Goal: Entertainment & Leisure: Consume media (video, audio)

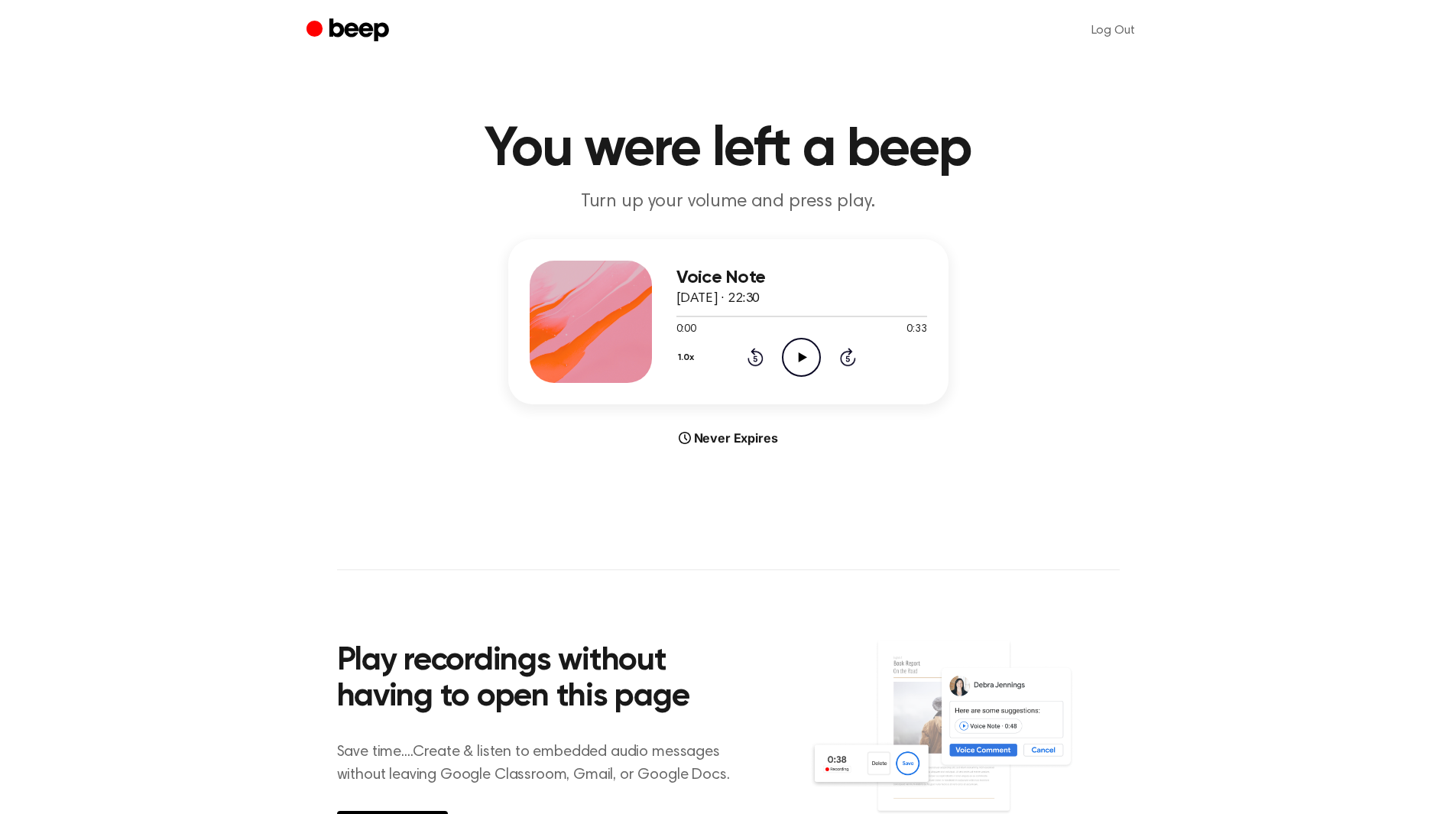
click at [805, 363] on icon "Play Audio" at bounding box center [801, 357] width 39 height 39
click at [798, 360] on icon at bounding box center [801, 357] width 7 height 10
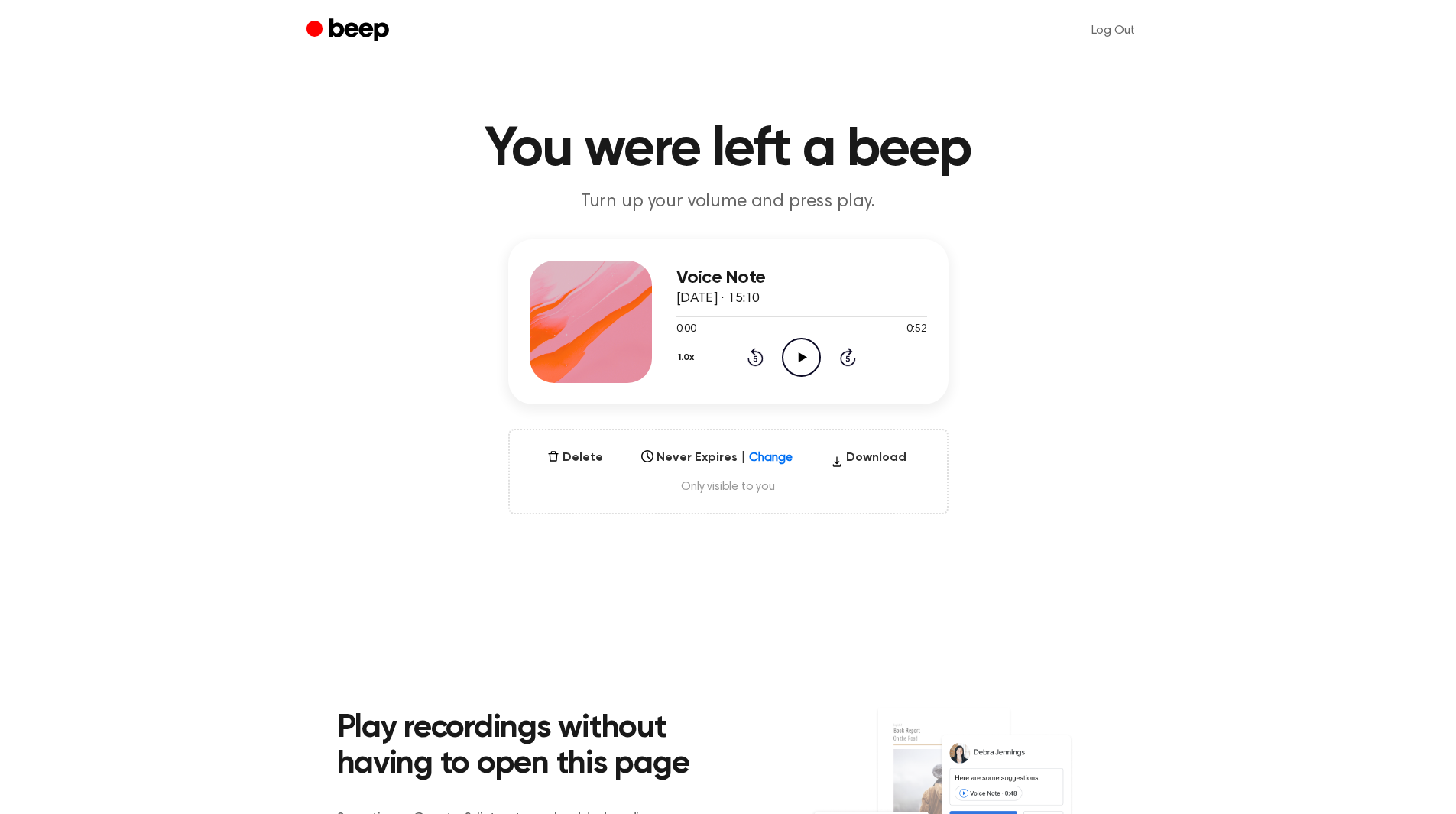
click at [800, 348] on icon "Play Audio" at bounding box center [801, 357] width 39 height 39
click at [806, 358] on icon "Pause Audio" at bounding box center [801, 357] width 39 height 39
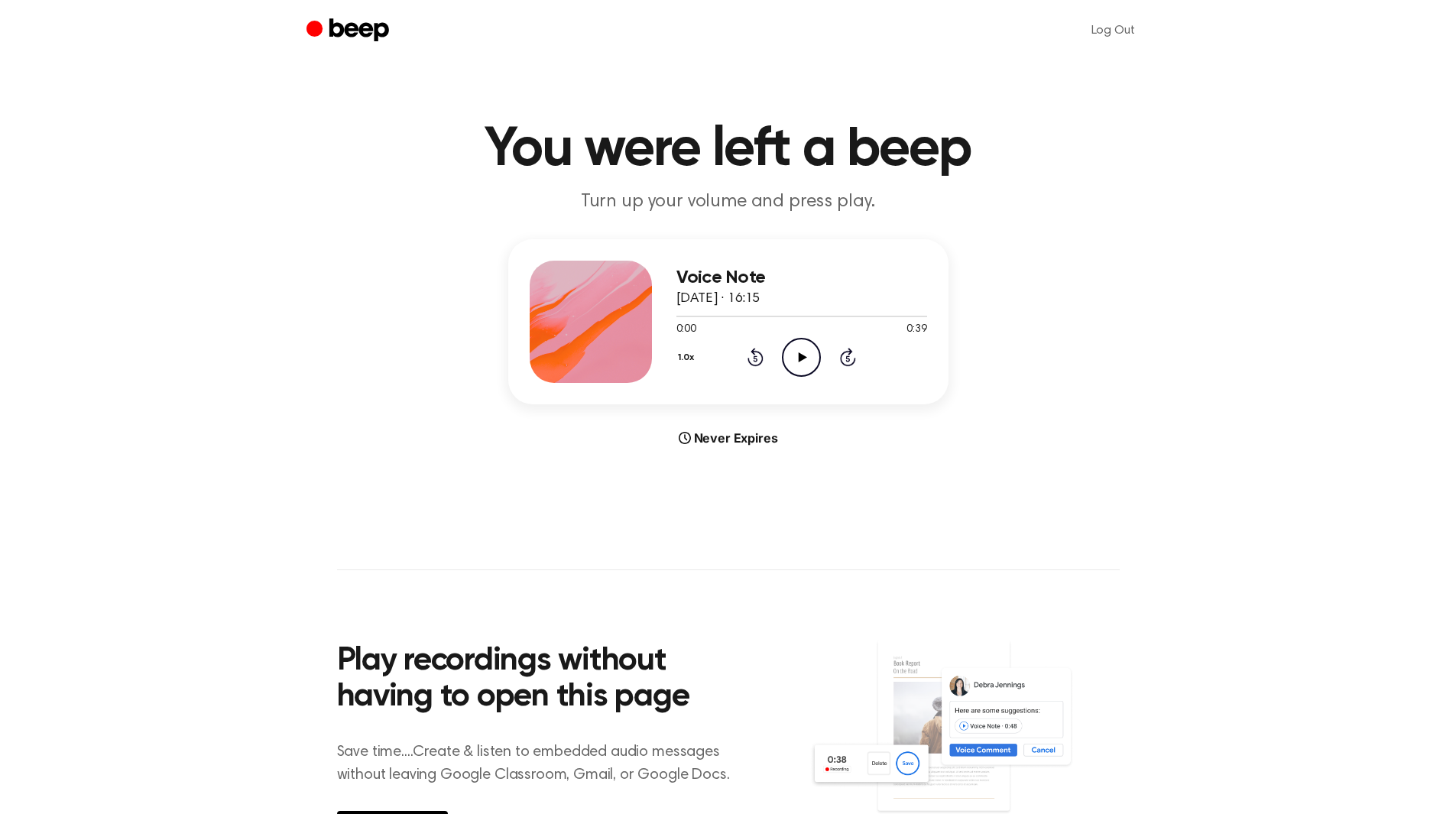
click at [797, 352] on icon "Play Audio" at bounding box center [801, 357] width 39 height 39
click at [791, 350] on icon "Play Audio" at bounding box center [801, 357] width 39 height 39
